Goal: Task Accomplishment & Management: Complete application form

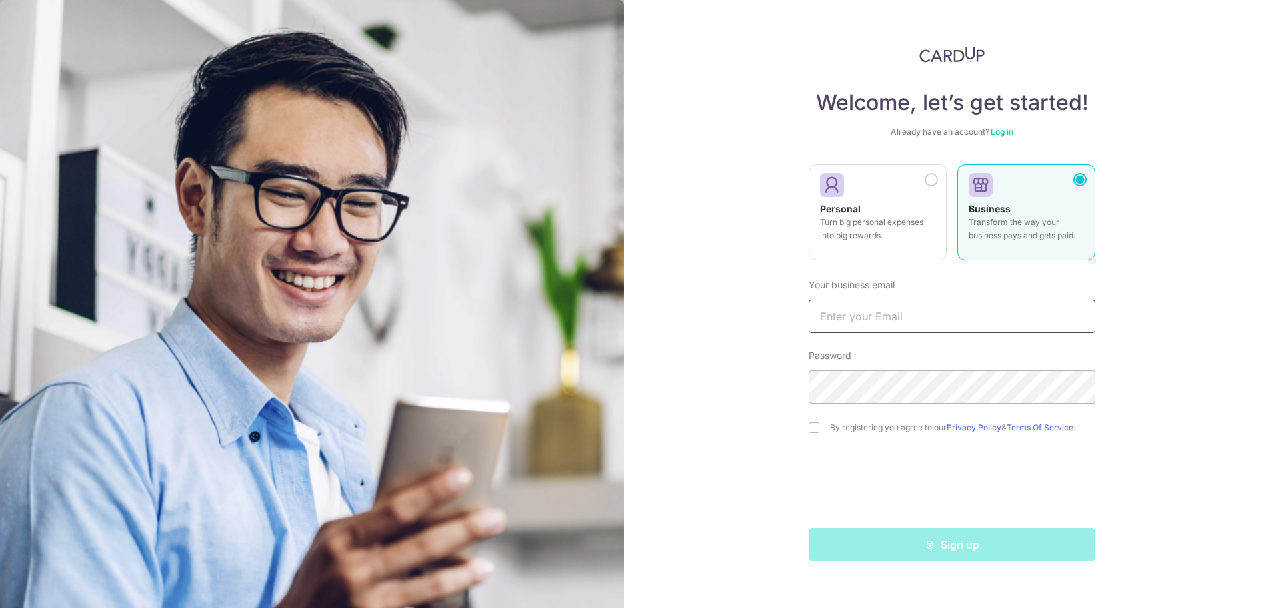
click at [889, 315] on input "text" at bounding box center [952, 315] width 287 height 33
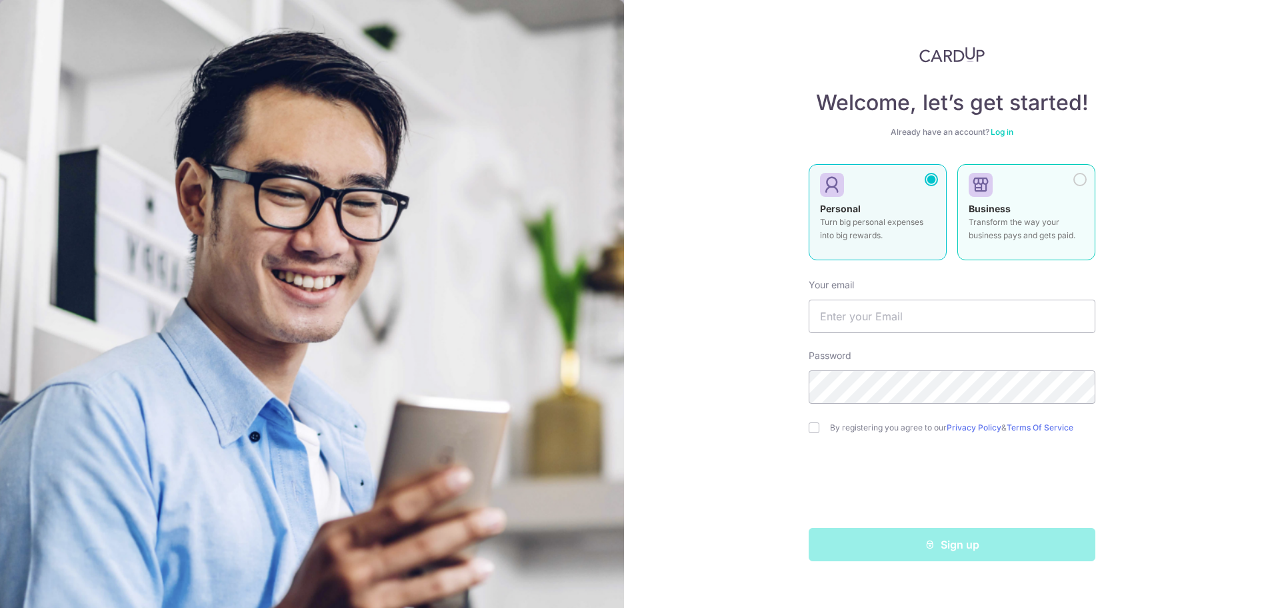
click at [1077, 181] on div at bounding box center [1080, 179] width 13 height 13
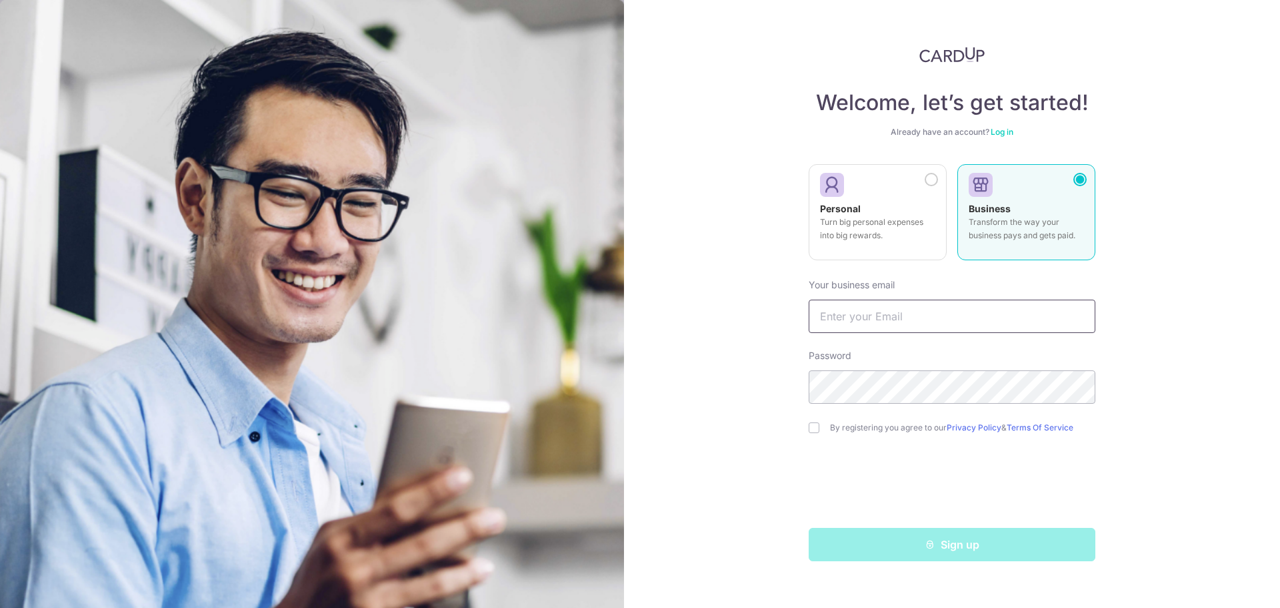
click at [890, 313] on input "text" at bounding box center [952, 315] width 287 height 33
drag, startPoint x: 700, startPoint y: 306, endPoint x: 726, endPoint y: 311, distance: 26.4
click at [701, 306] on div "Welcome, let’s get started! Already have an account? Log in Personal Turn big p…" at bounding box center [952, 304] width 656 height 608
click at [843, 314] on input "text" at bounding box center [952, 315] width 287 height 33
type input "[EMAIL_ADDRESS][DOMAIN_NAME]"
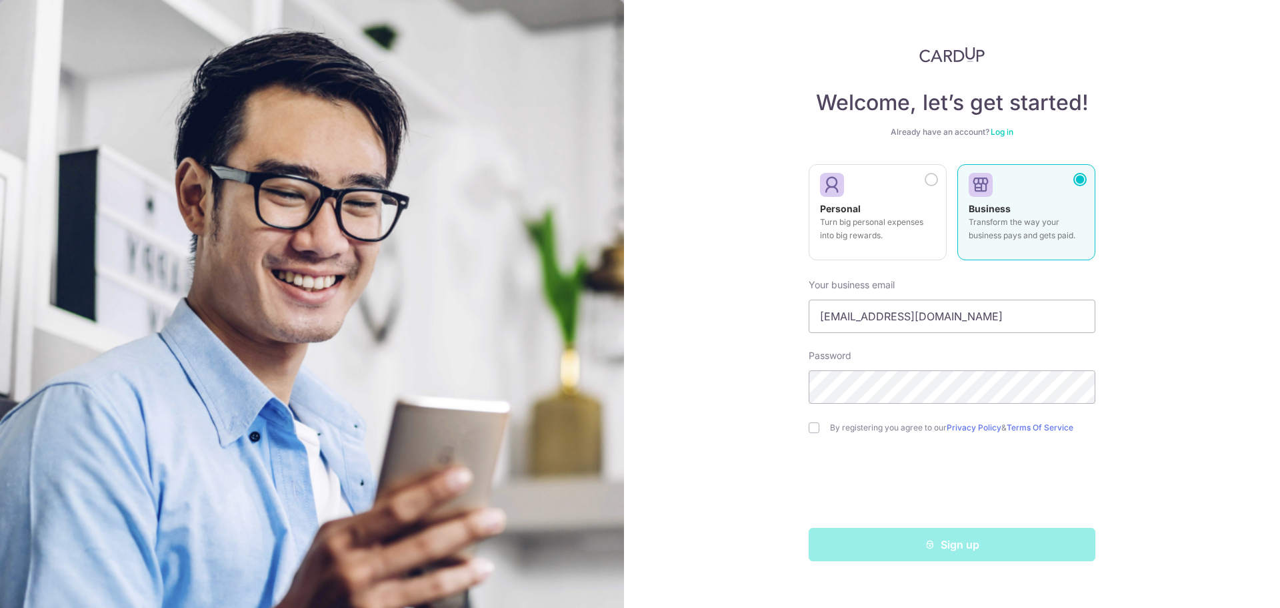
click at [1178, 377] on div "Welcome, let’s get started! Already have an account? Log in Personal Turn big p…" at bounding box center [952, 304] width 656 height 608
click at [817, 430] on input "checkbox" at bounding box center [814, 427] width 11 height 11
checkbox input "true"
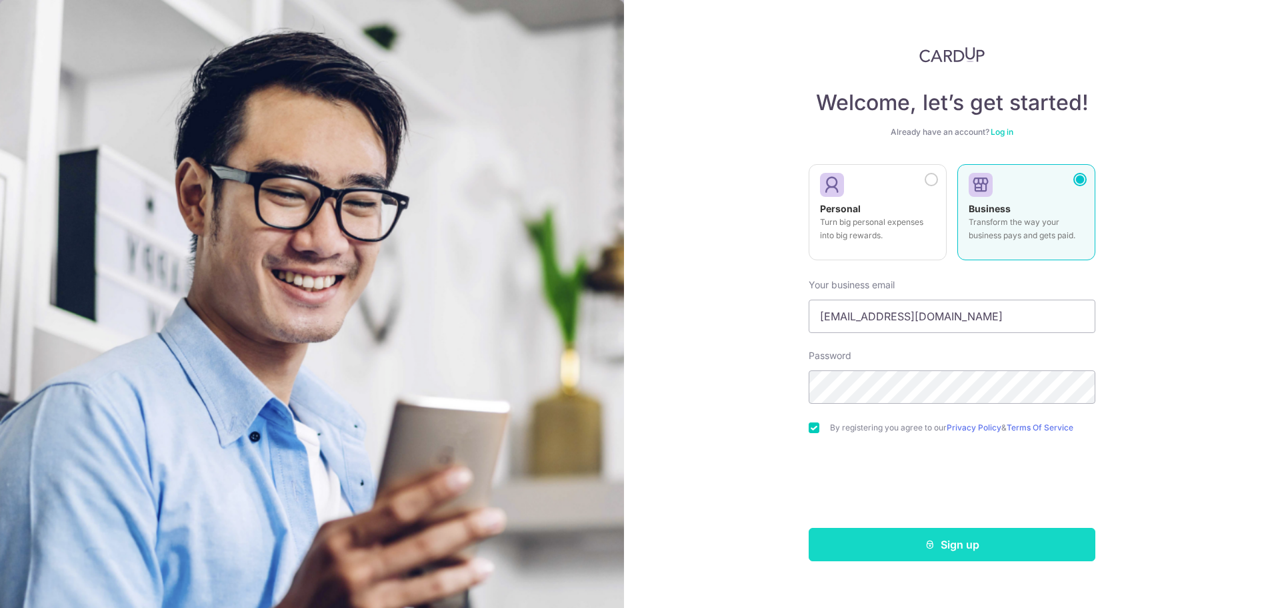
click at [962, 546] on button "Sign up" at bounding box center [952, 544] width 287 height 33
